Goal: Task Accomplishment & Management: Use online tool/utility

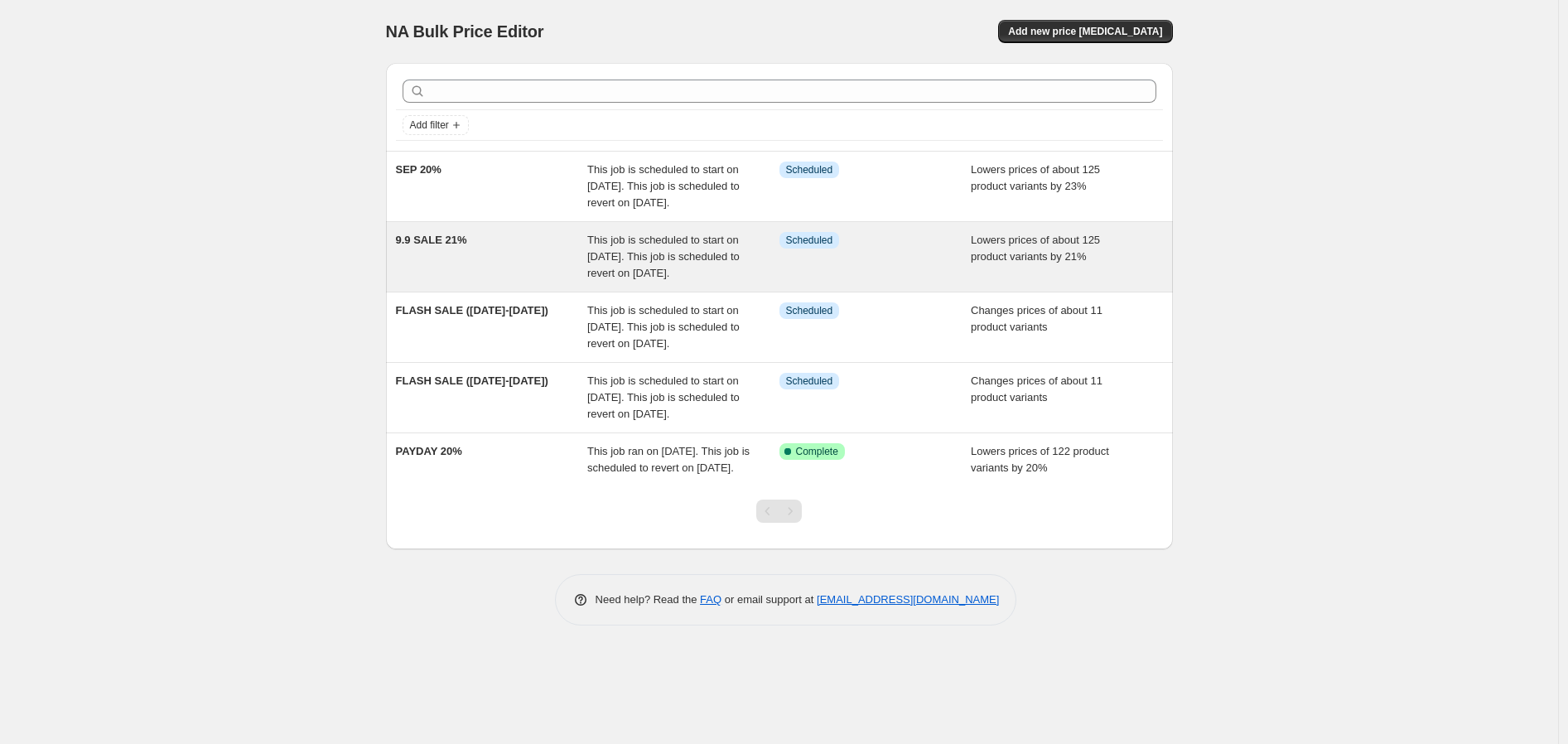
click at [697, 279] on span "This job is scheduled to start on [DATE]. This job is scheduled to revert on [D…" at bounding box center [663, 256] width 153 height 46
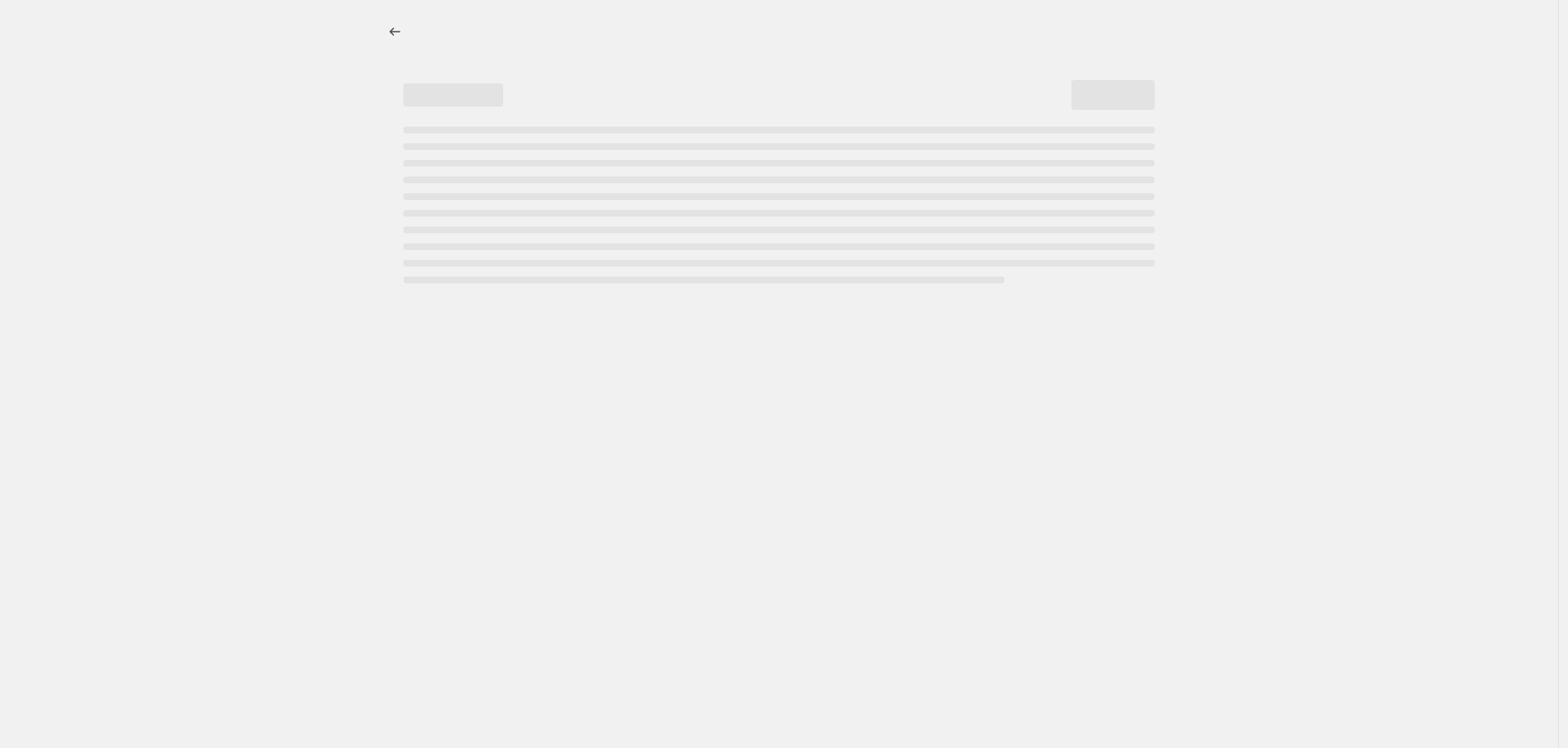
select select "percentage"
select select "no_change"
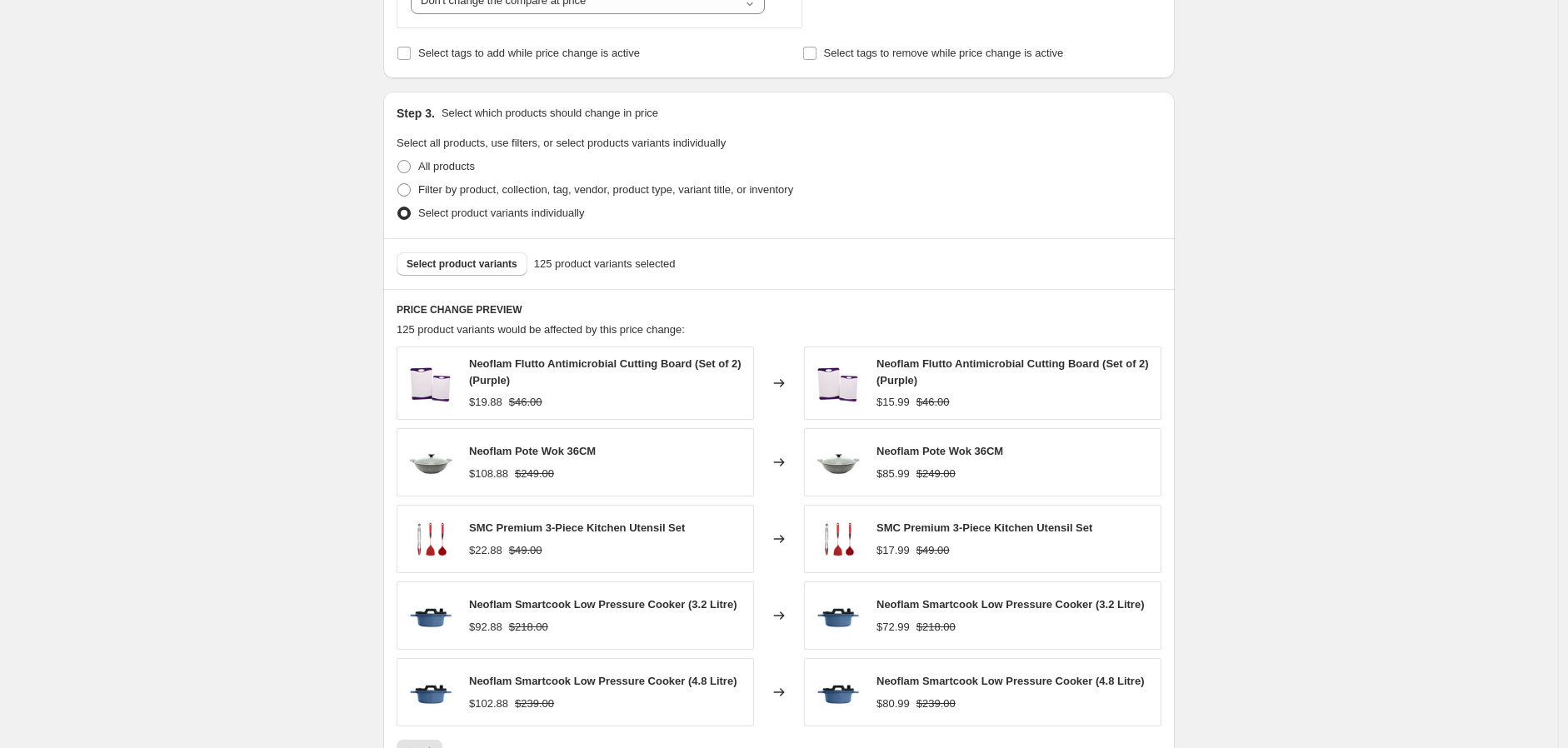
scroll to position [925, 0]
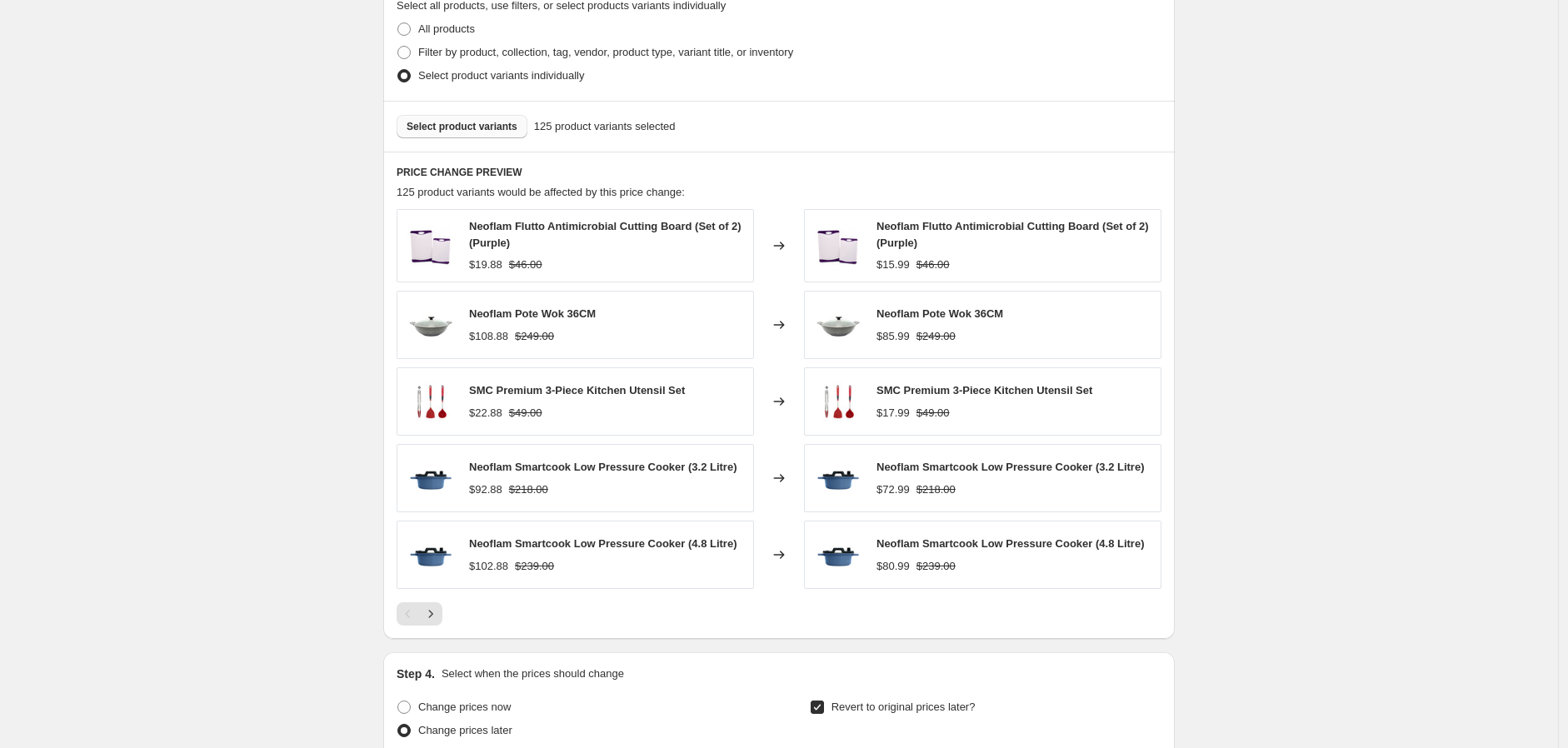
click at [491, 124] on span "Select product variants" at bounding box center [462, 127] width 111 height 13
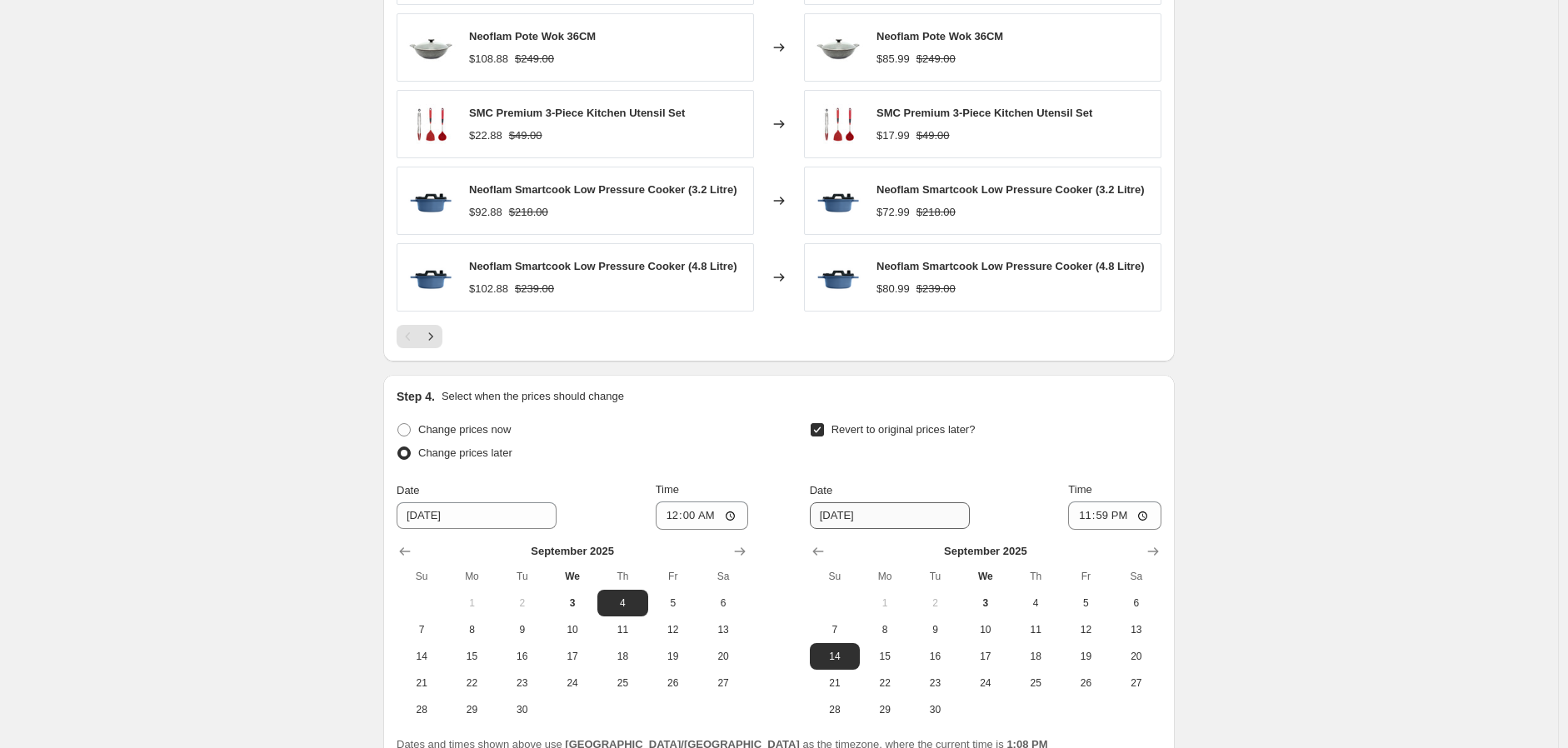
scroll to position [1361, 0]
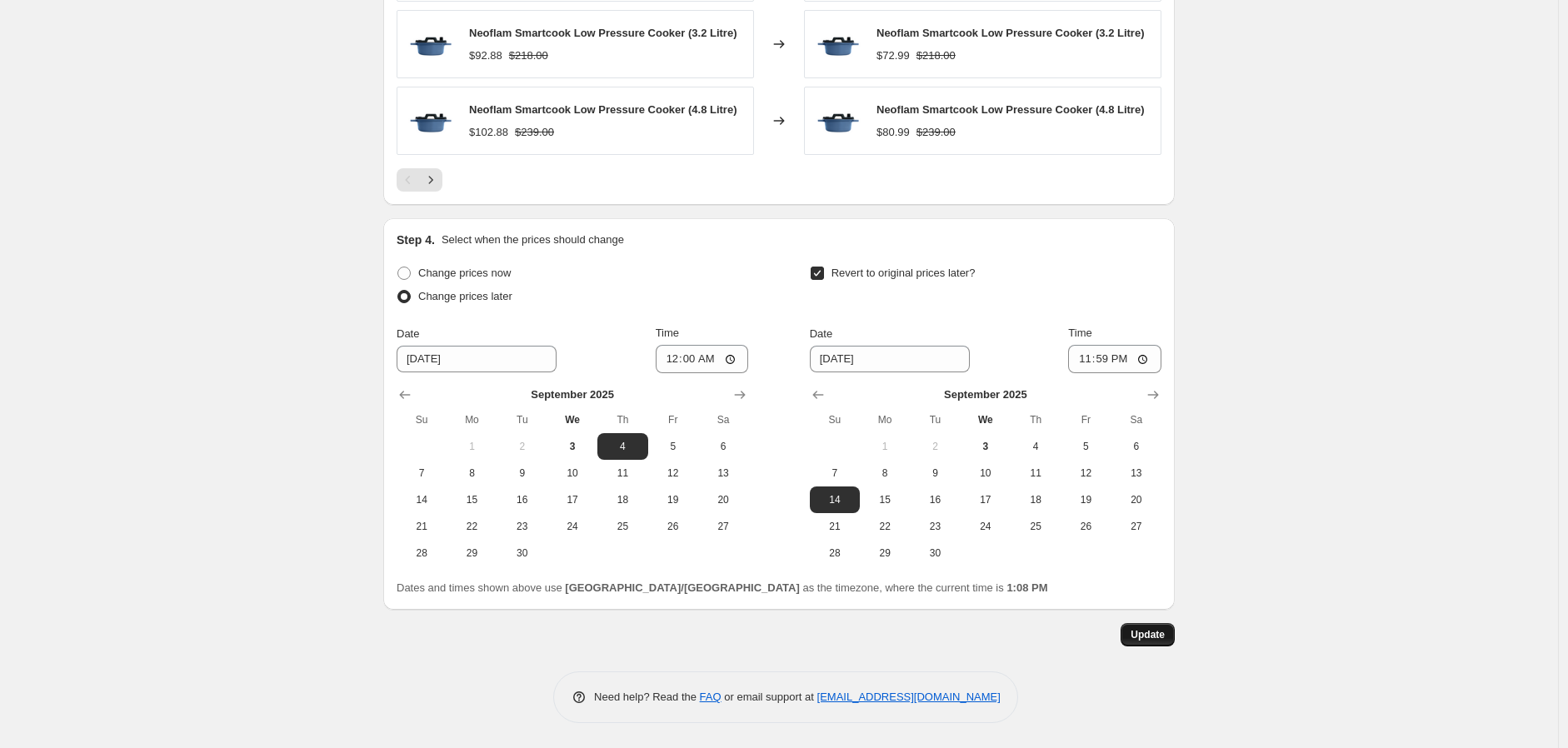
click at [1148, 639] on span "Update" at bounding box center [1147, 635] width 34 height 13
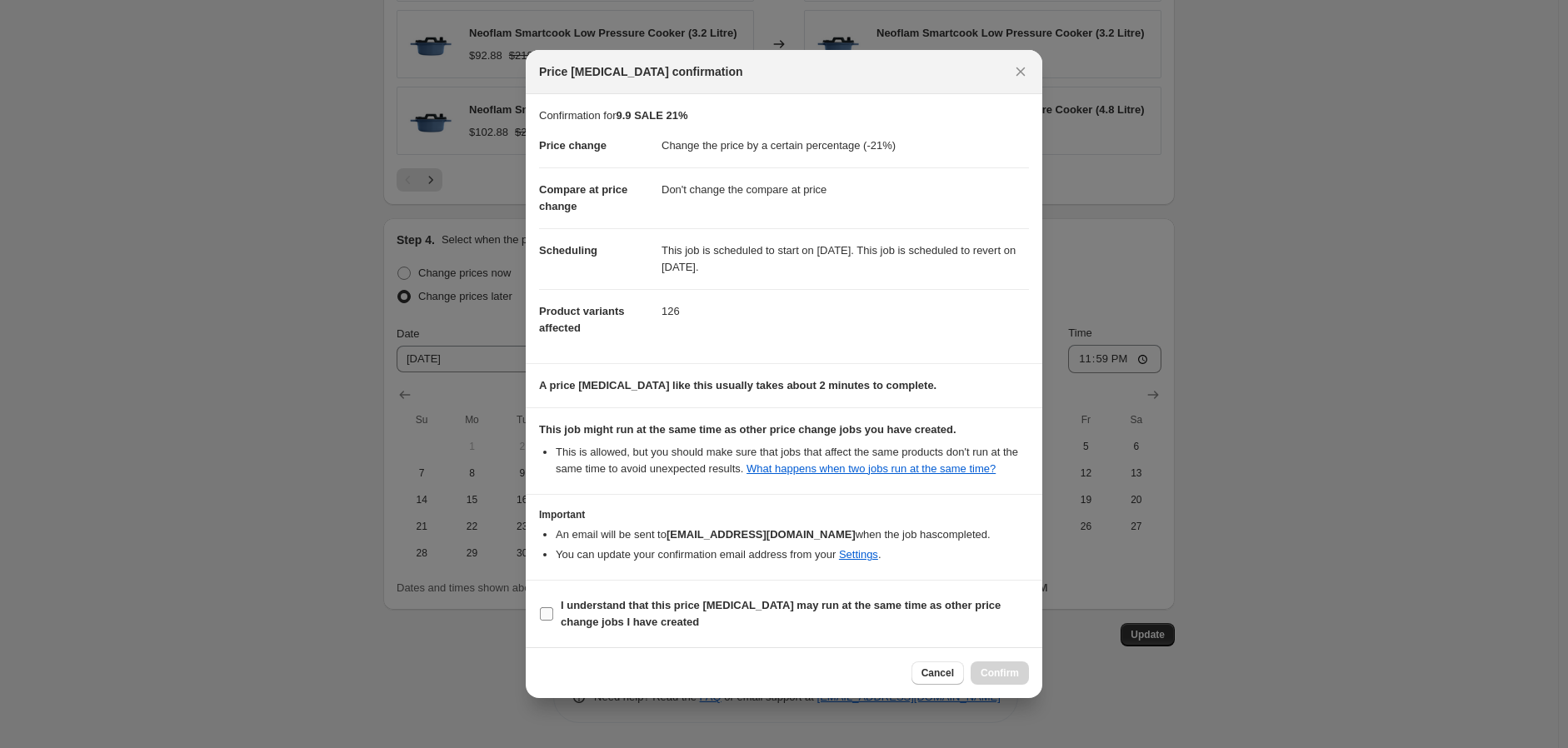
click at [768, 608] on b "I understand that this price [MEDICAL_DATA] may run at the same time as other p…" at bounding box center [781, 613] width 440 height 29
click at [553, 608] on input "I understand that this price [MEDICAL_DATA] may run at the same time as other p…" at bounding box center [547, 614] width 13 height 13
checkbox input "true"
click at [1008, 670] on span "Confirm" at bounding box center [999, 673] width 39 height 13
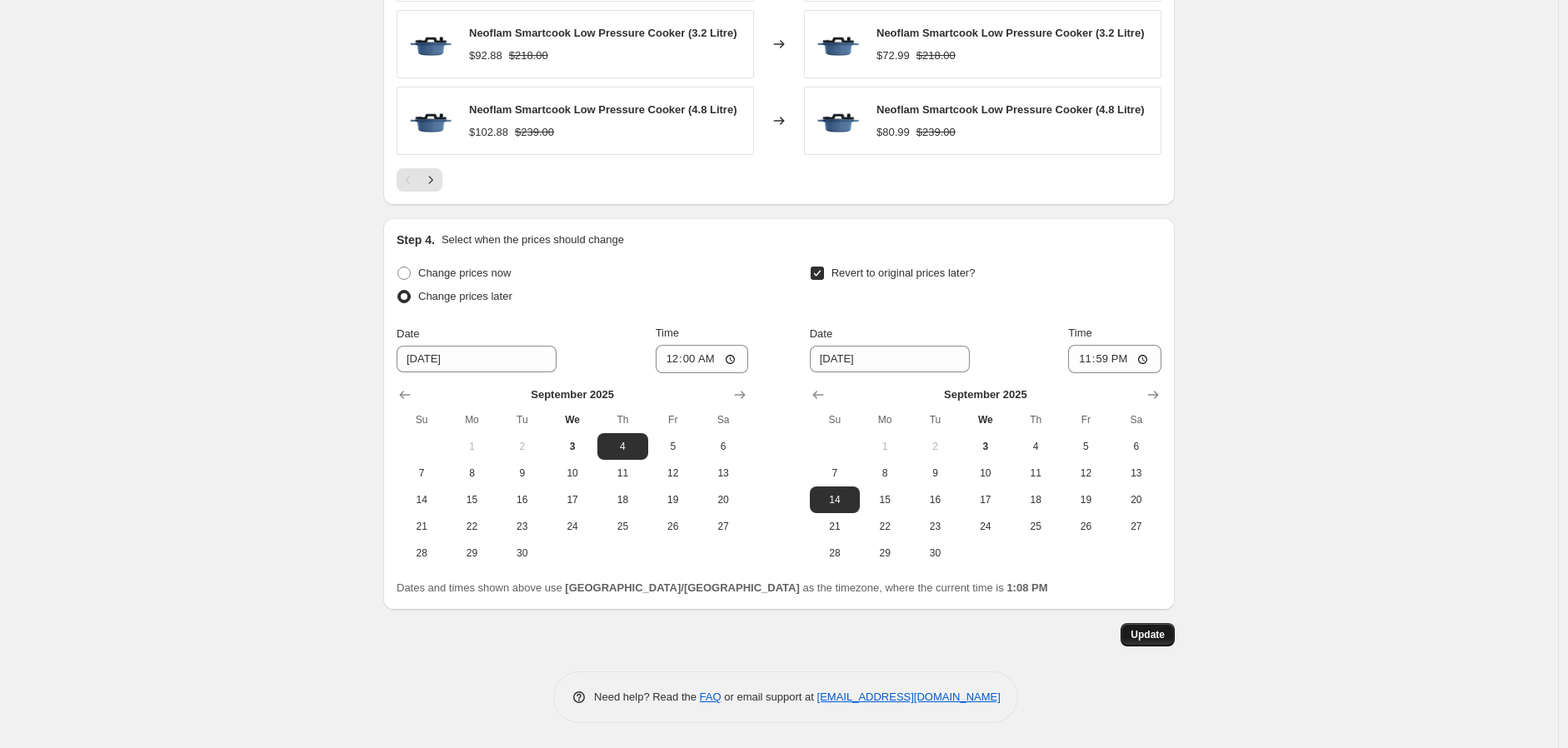
click at [1152, 641] on span "Update" at bounding box center [1147, 635] width 34 height 13
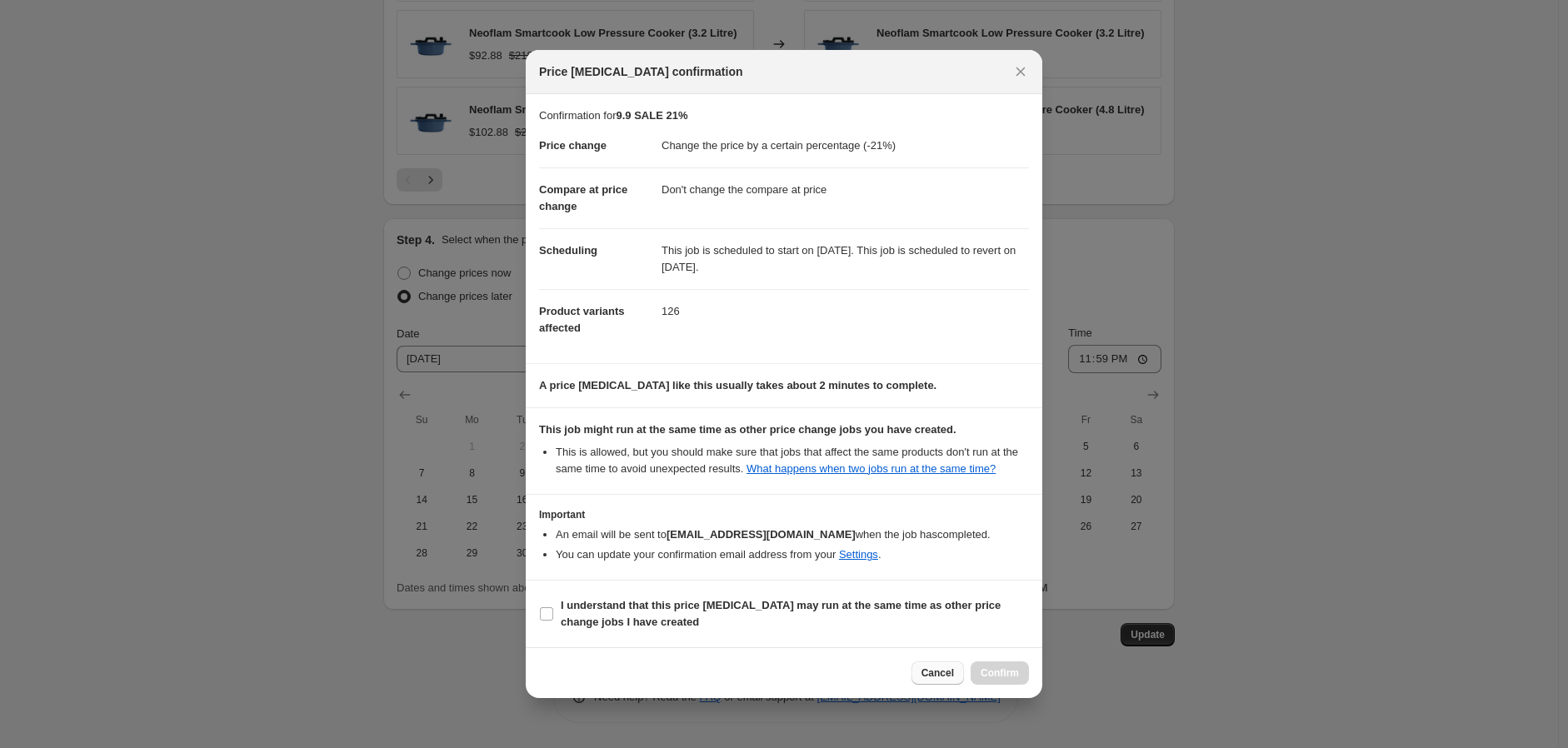
click at [936, 662] on button "Cancel" at bounding box center [937, 673] width 52 height 24
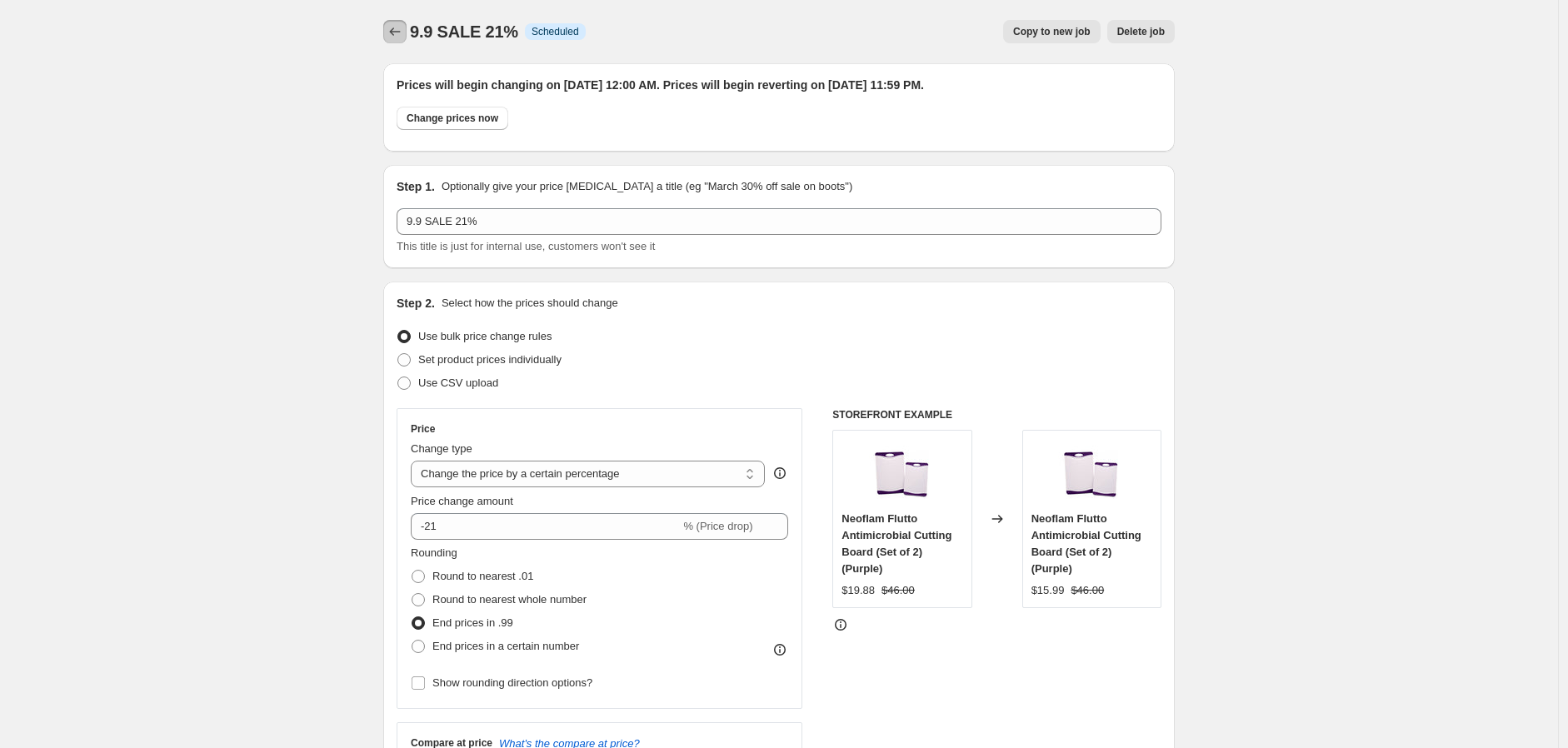
click at [402, 37] on icon "Price change jobs" at bounding box center [395, 32] width 17 height 17
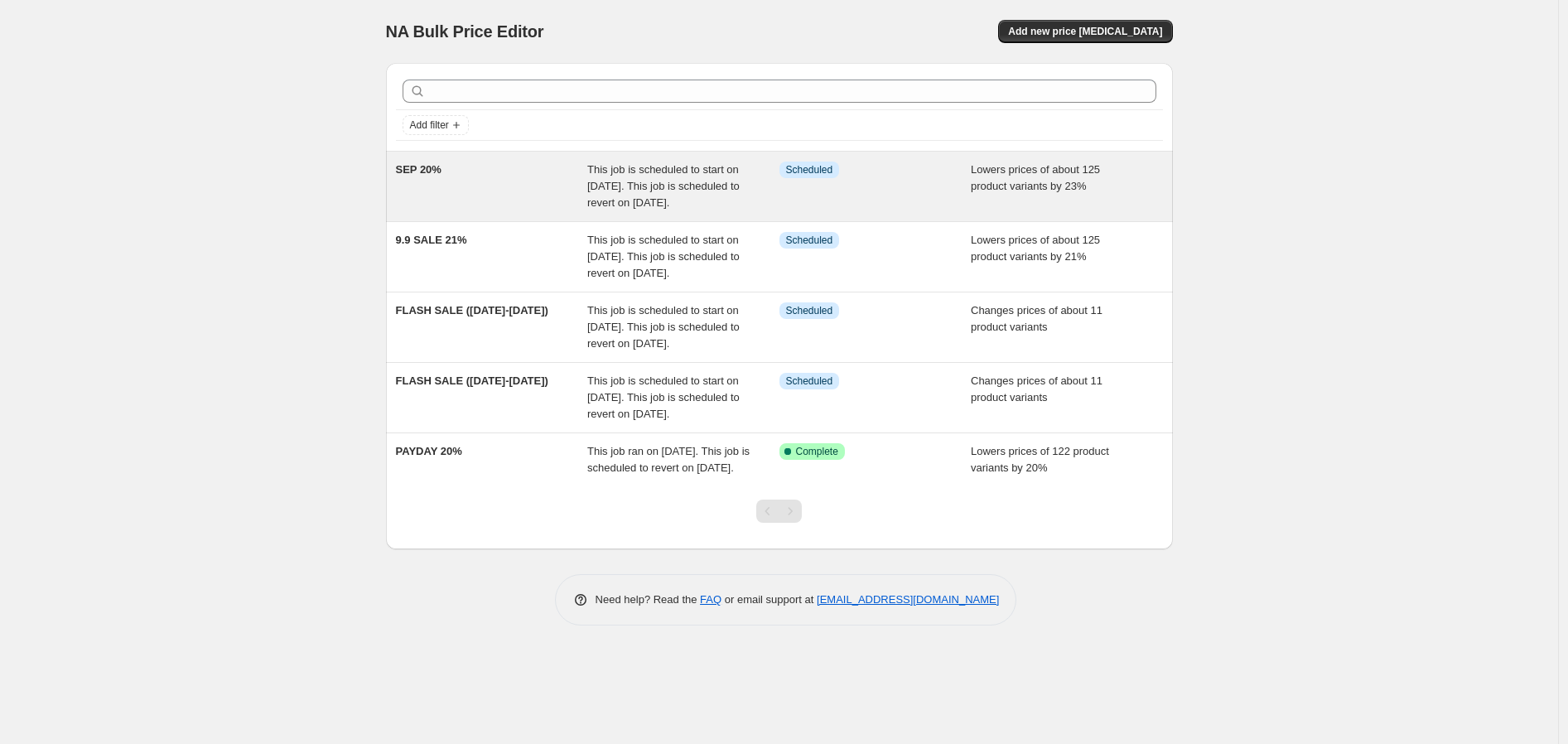
click at [732, 209] on span "This job is scheduled to start on [DATE]. This job is scheduled to revert on [D…" at bounding box center [663, 185] width 153 height 46
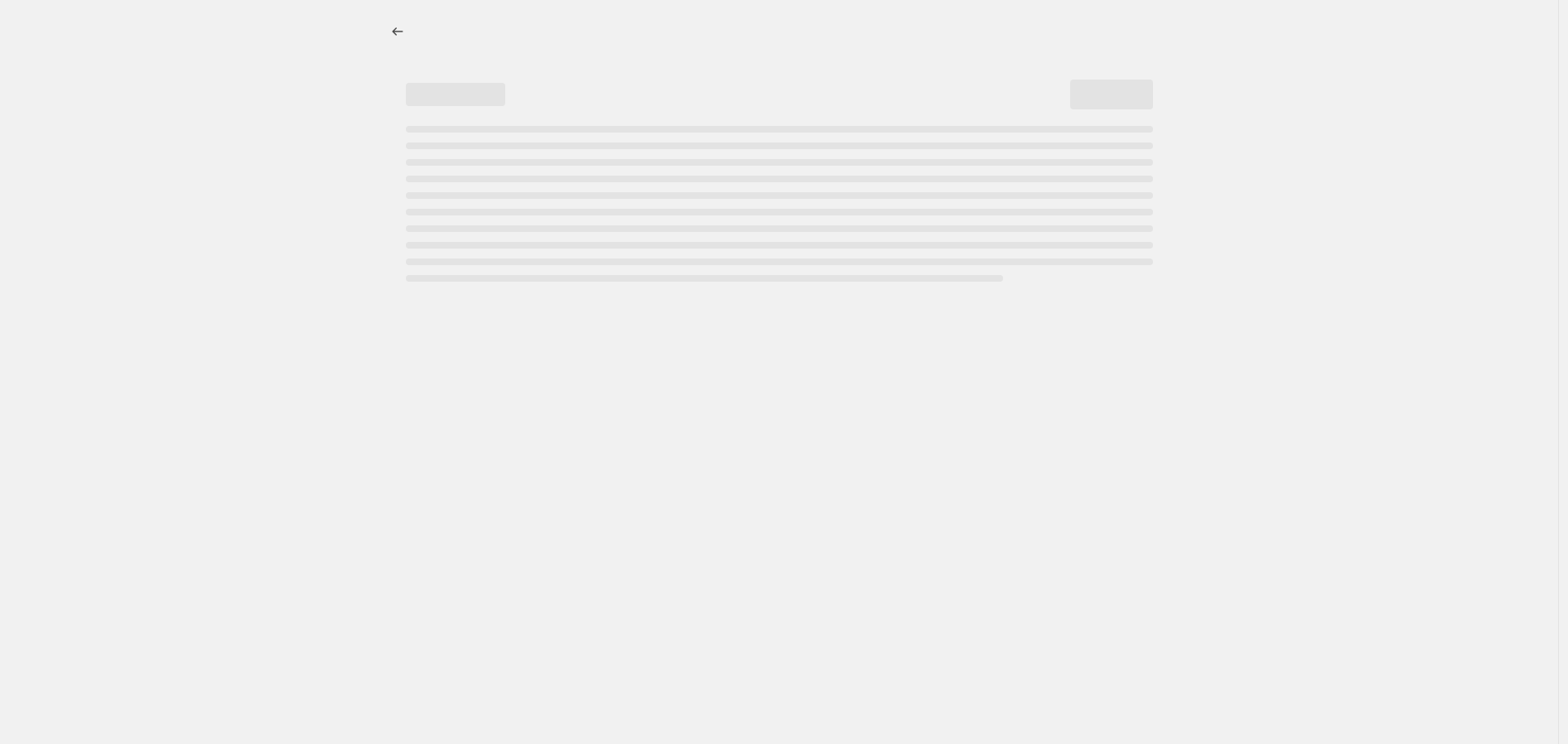
select select "percentage"
select select "no_change"
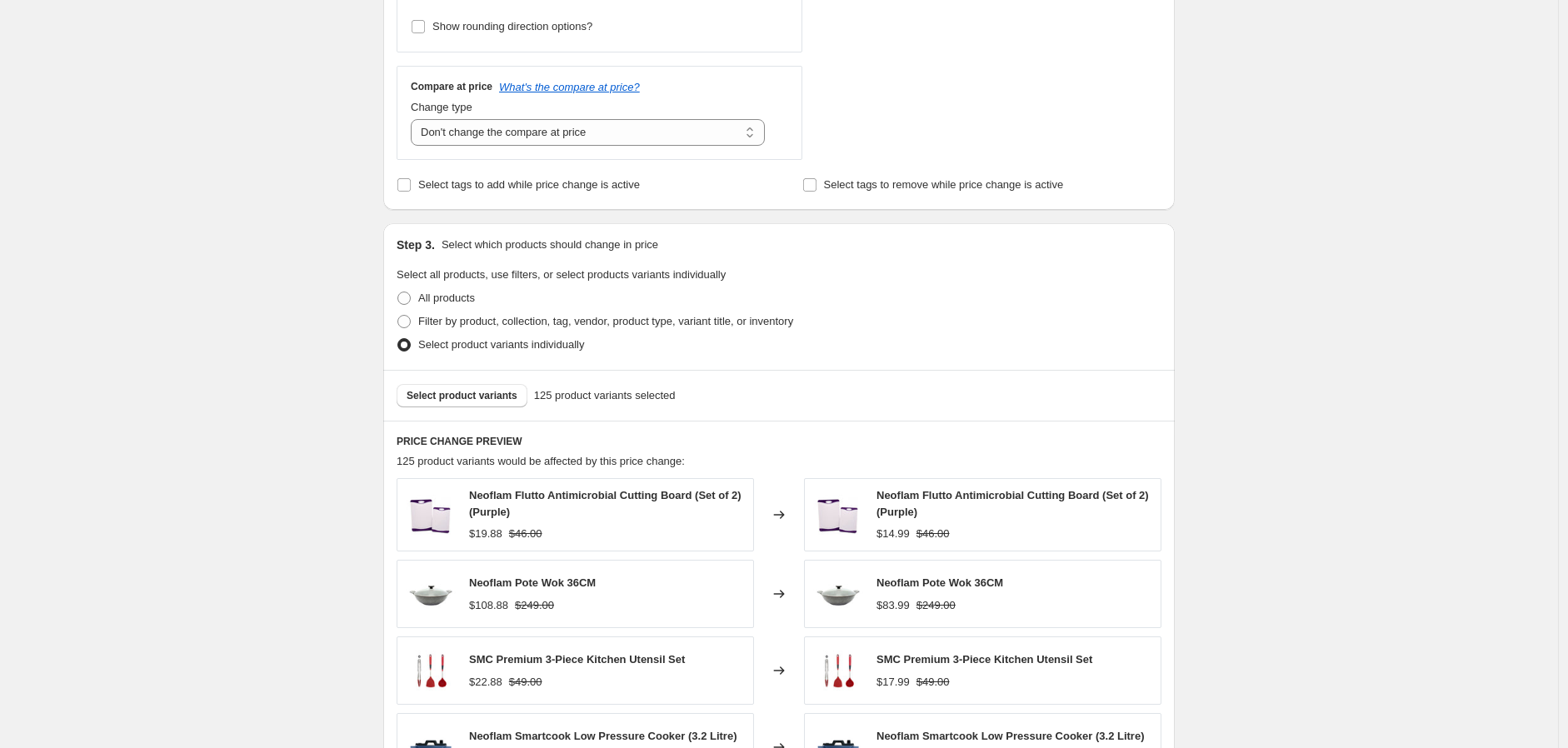
scroll to position [925, 0]
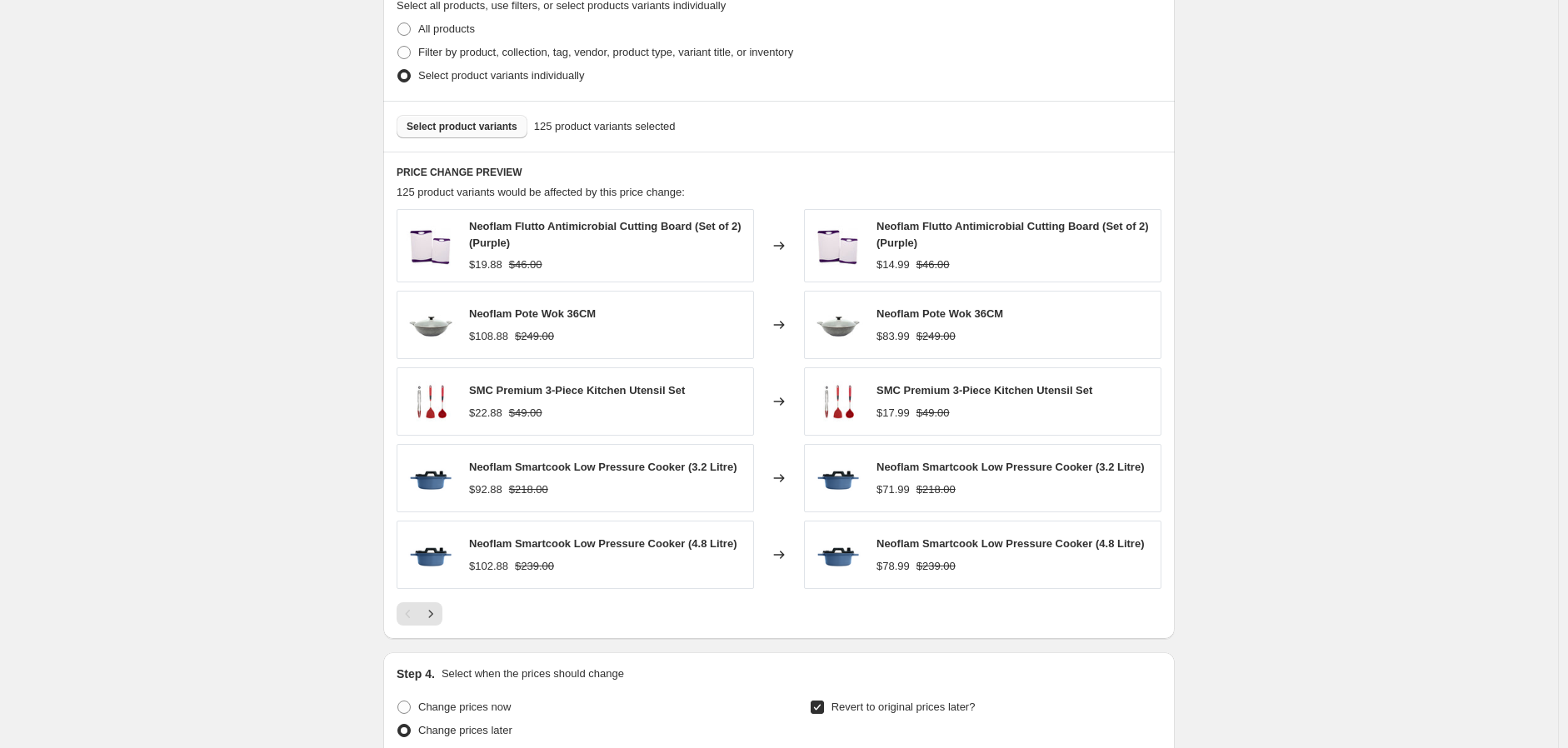
click at [471, 132] on span "Select product variants" at bounding box center [462, 127] width 111 height 13
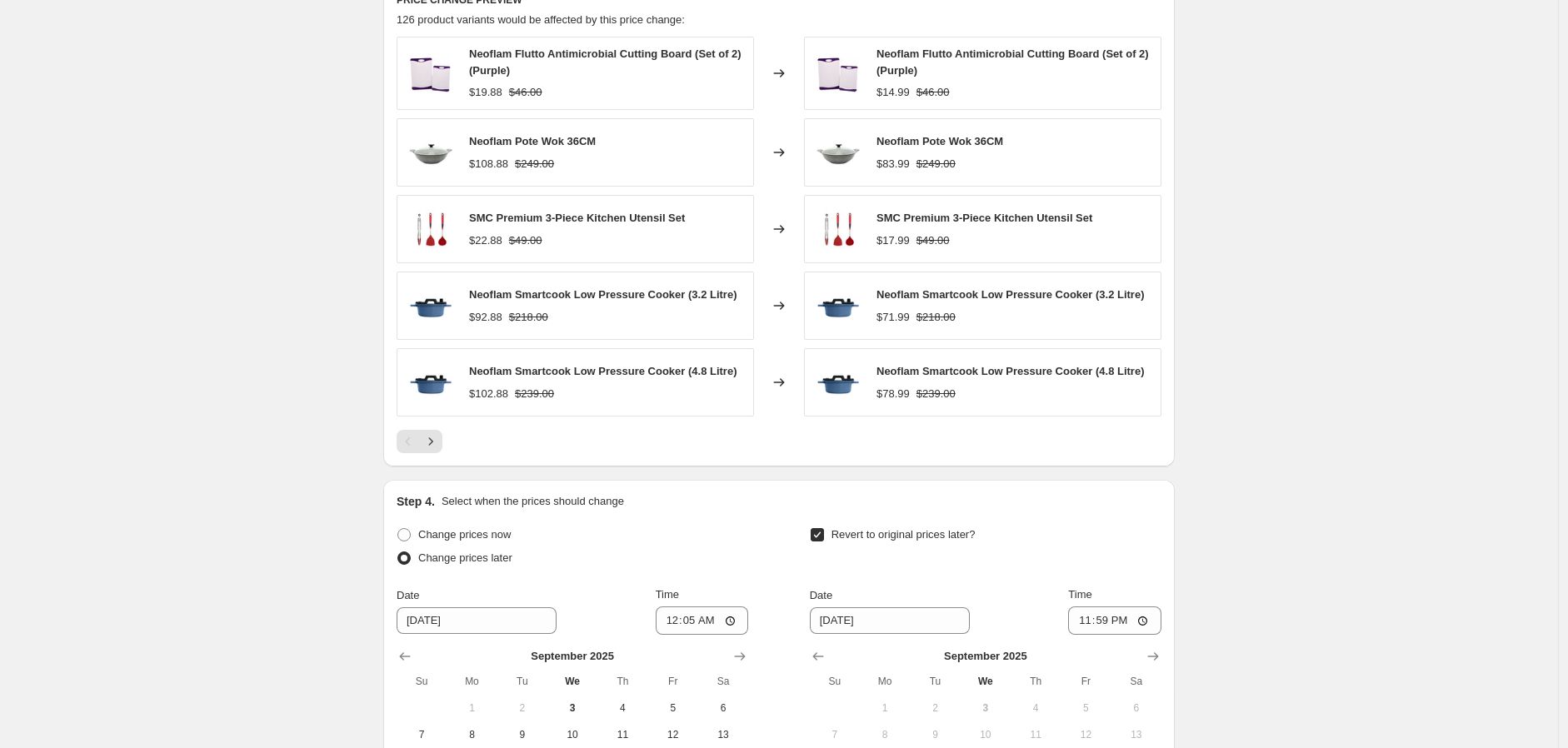
scroll to position [1361, 0]
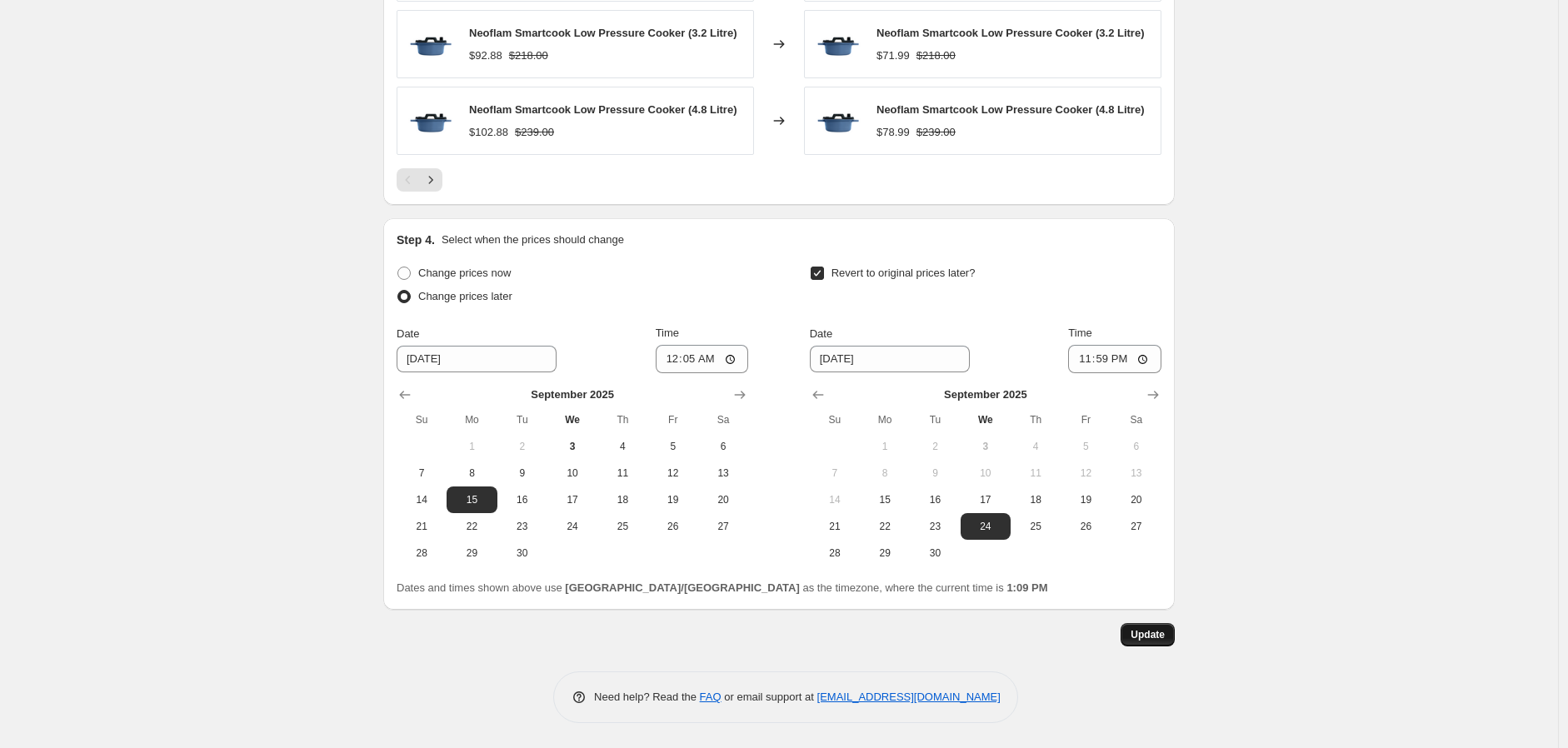
click at [1148, 628] on span "Update" at bounding box center [1147, 635] width 34 height 13
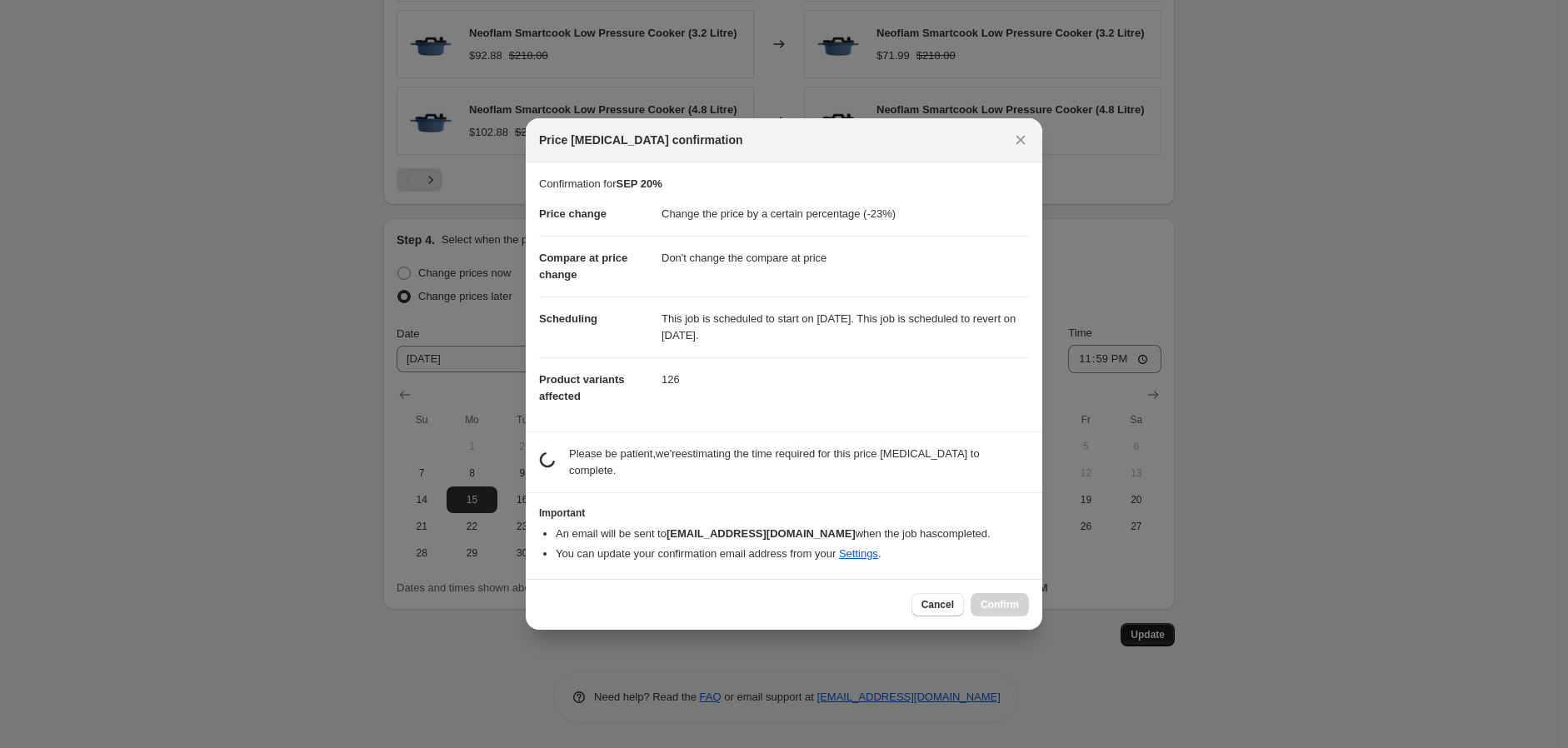
scroll to position [0, 0]
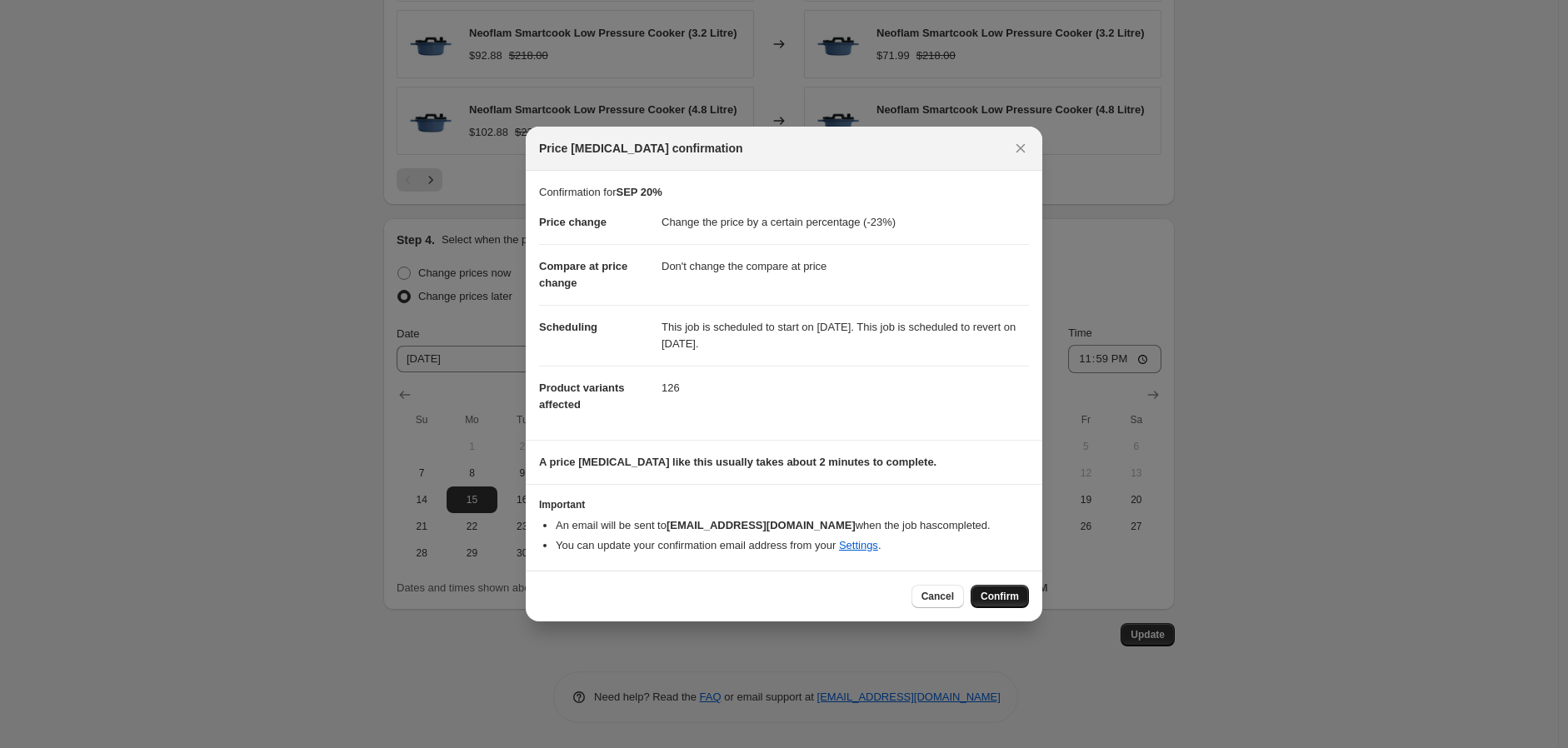
click at [976, 587] on button "Confirm" at bounding box center [999, 596] width 58 height 24
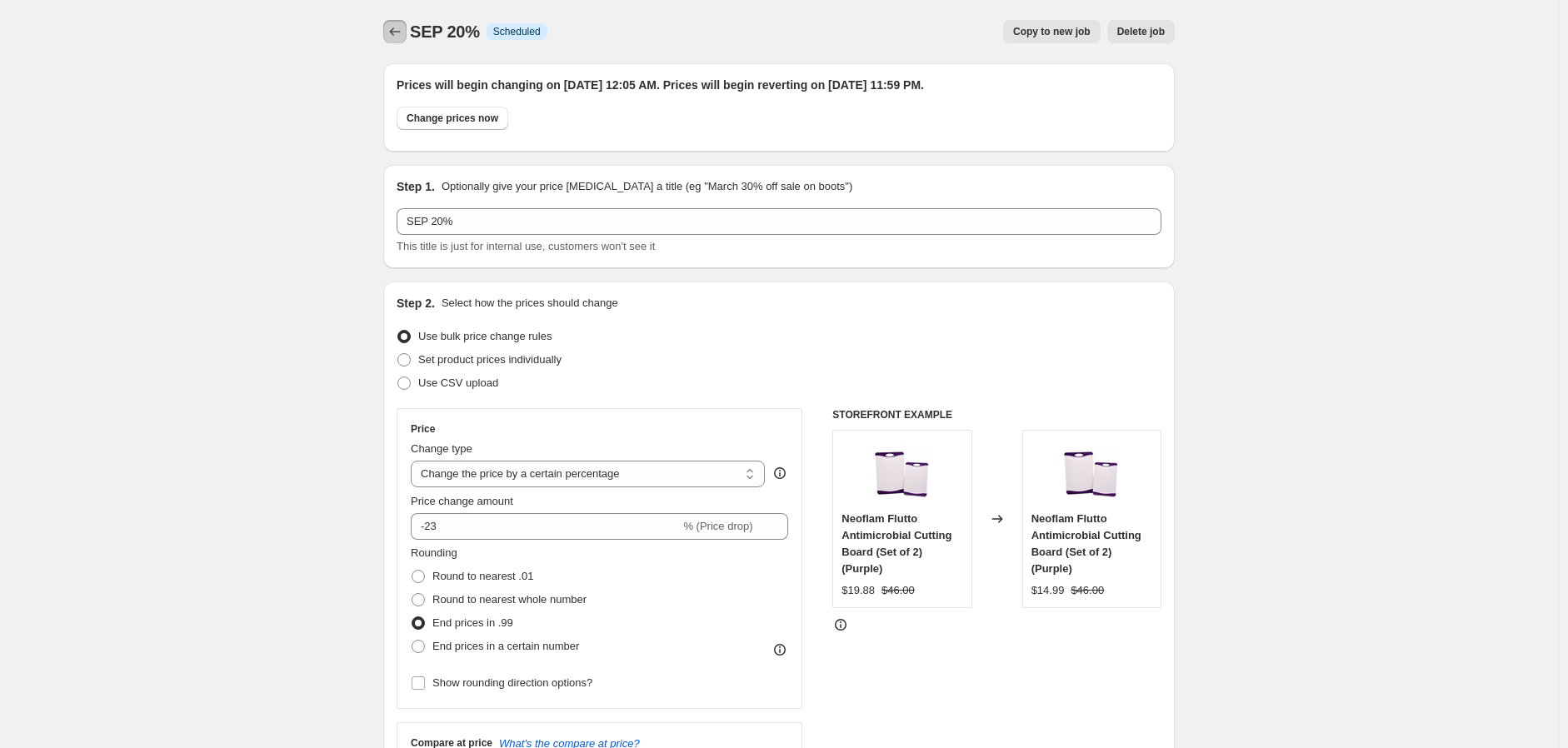
click at [403, 34] on icon "Price change jobs" at bounding box center [395, 32] width 17 height 17
